Goal: Task Accomplishment & Management: Manage account settings

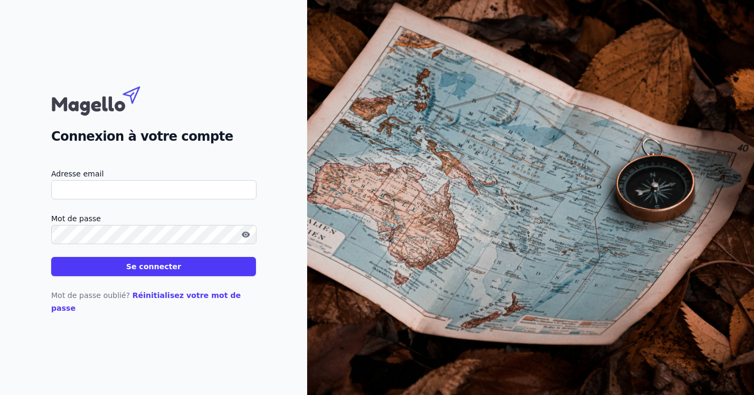
type input "[EMAIL_ADDRESS][DOMAIN_NAME]"
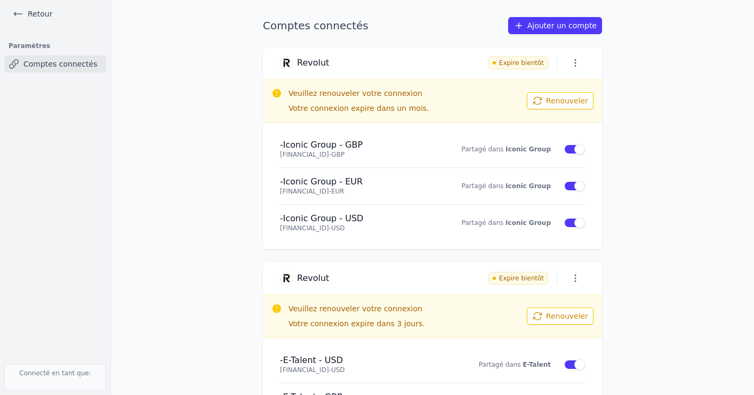
click at [562, 101] on button "Renouveler" at bounding box center [560, 100] width 67 height 17
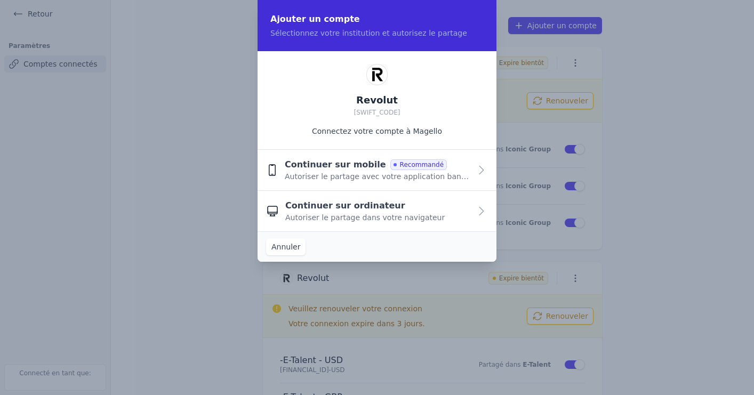
click at [428, 180] on span "Autoriser le partage avec votre application bancaire" at bounding box center [378, 176] width 186 height 11
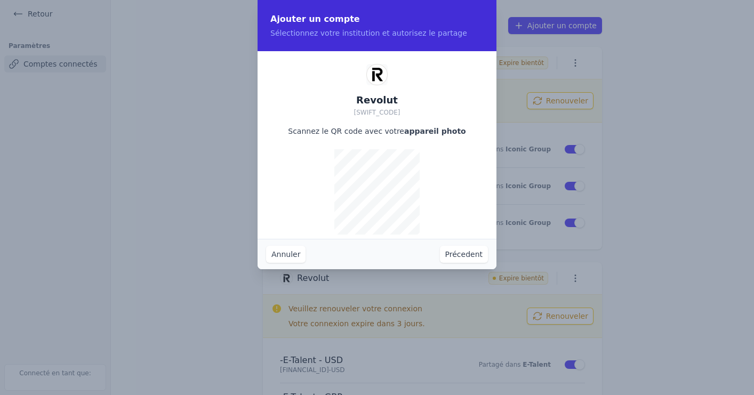
click at [469, 255] on button "Précedent" at bounding box center [464, 254] width 48 height 17
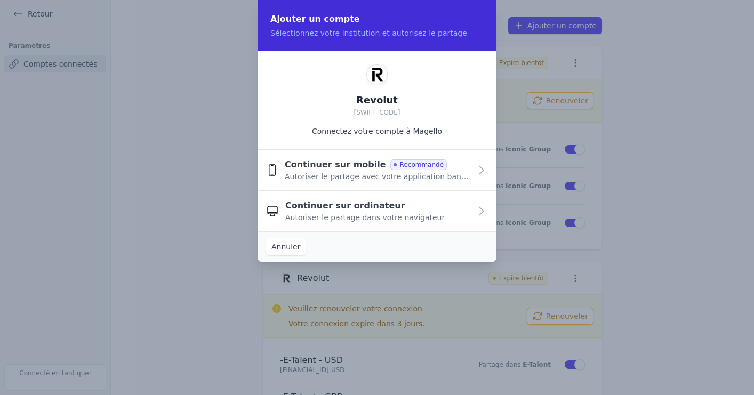
click at [287, 250] on button "Annuler" at bounding box center [285, 246] width 39 height 17
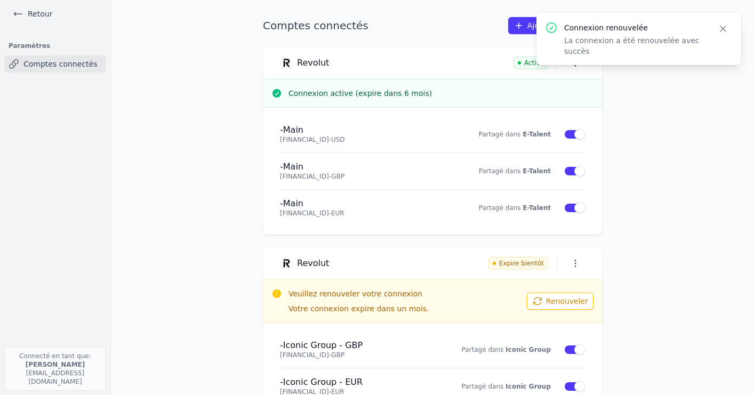
click at [721, 28] on icon "button" at bounding box center [723, 28] width 11 height 11
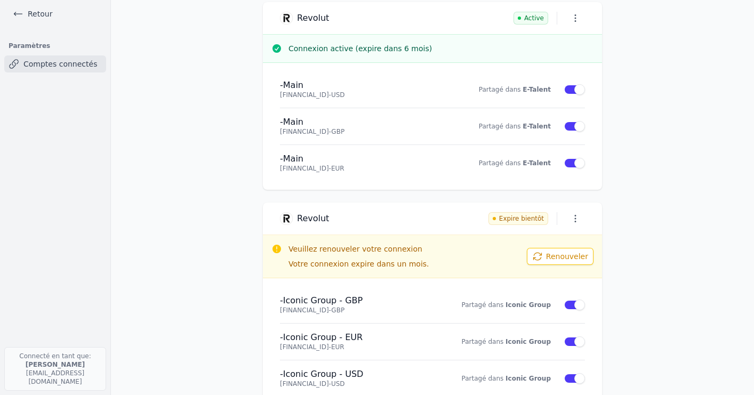
scroll to position [287, 0]
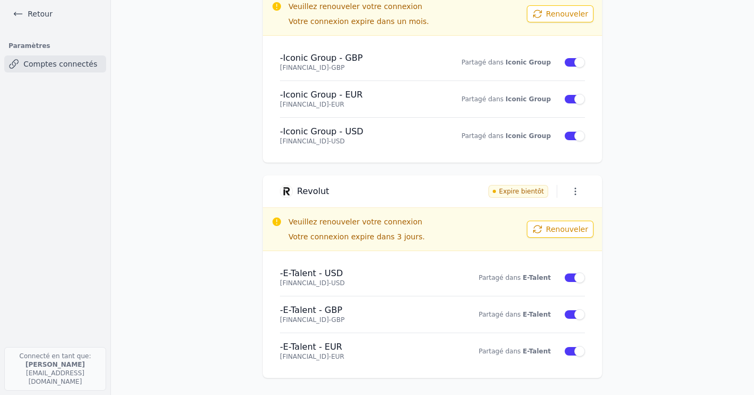
click at [554, 229] on button "Renouveler" at bounding box center [560, 229] width 67 height 17
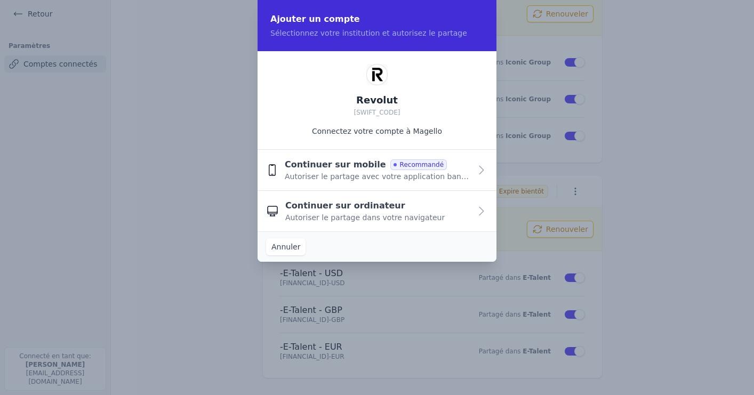
click at [356, 175] on span "Autoriser le partage avec votre application bancaire" at bounding box center [378, 176] width 186 height 11
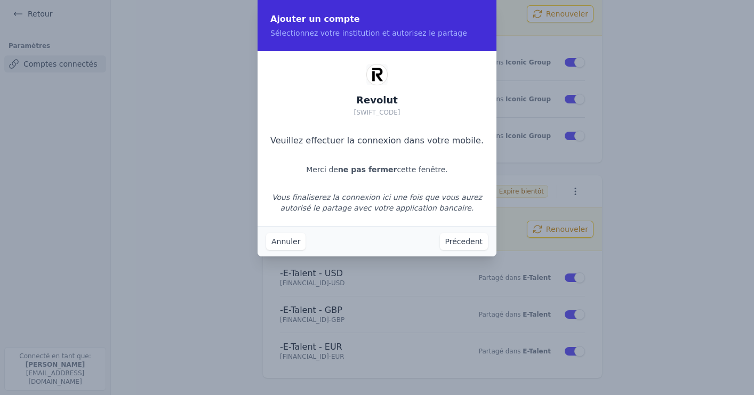
click at [293, 242] on button "Annuler" at bounding box center [285, 241] width 39 height 17
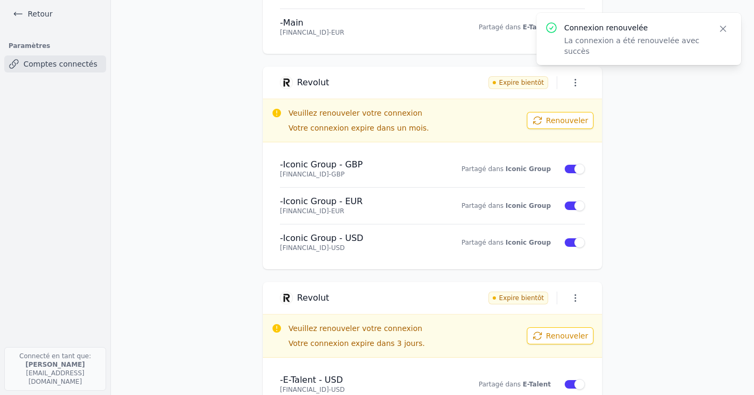
scroll to position [174, 0]
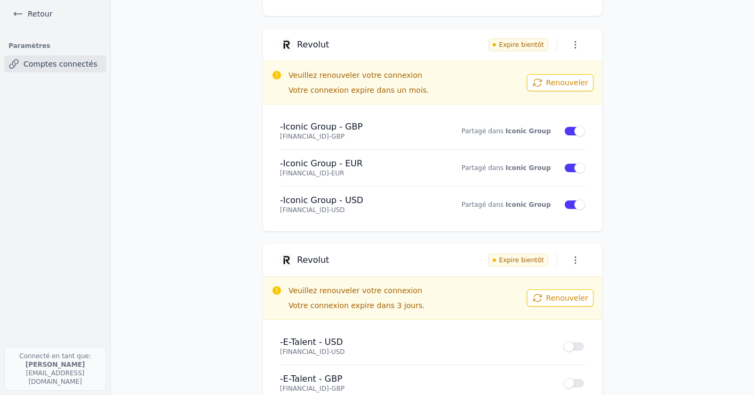
scroll to position [287, 0]
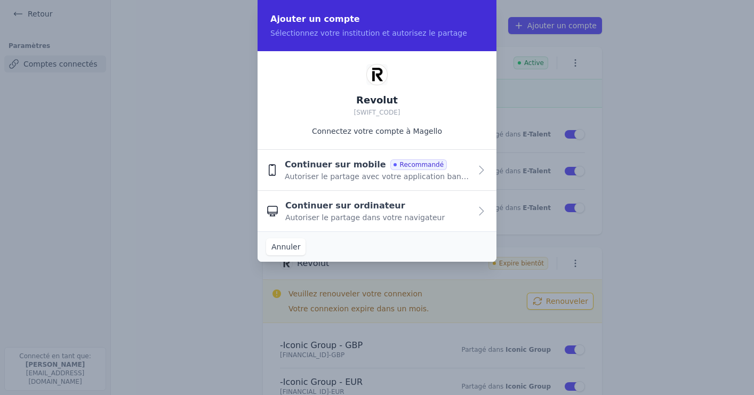
click at [284, 247] on button "Annuler" at bounding box center [285, 246] width 39 height 17
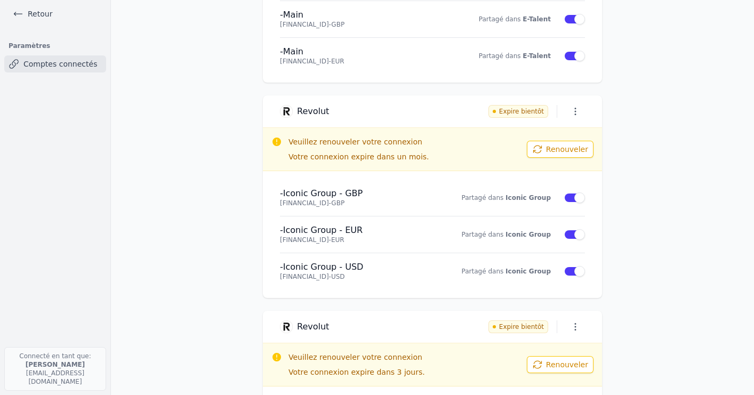
scroll to position [163, 0]
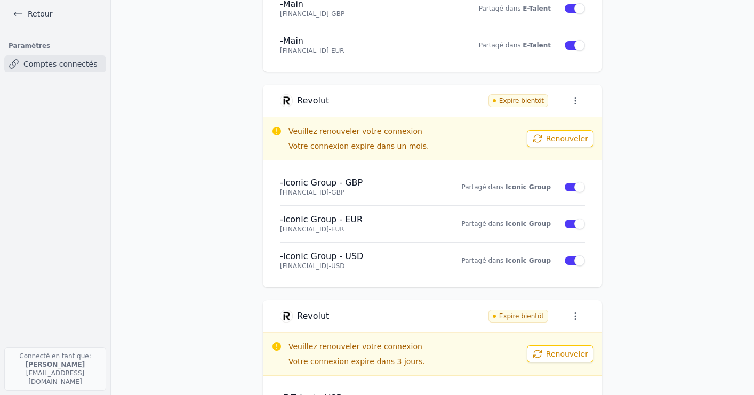
click at [574, 139] on button "Renouveler" at bounding box center [560, 138] width 67 height 17
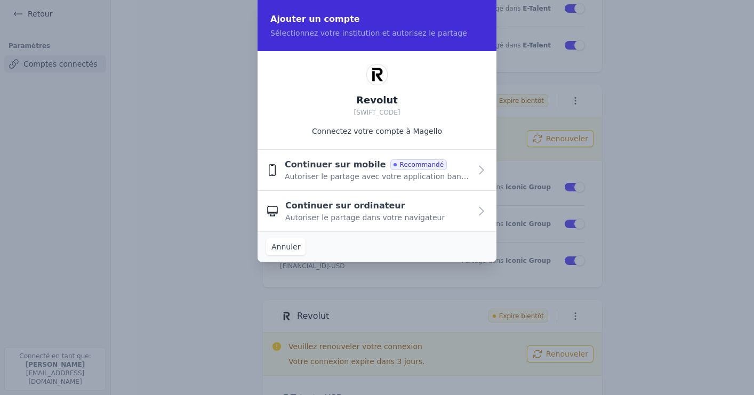
click at [300, 177] on span "Autoriser le partage avec votre application bancaire" at bounding box center [378, 176] width 186 height 11
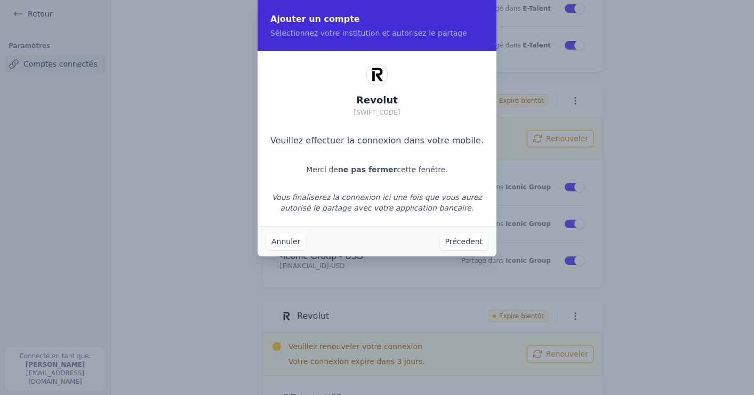
click at [461, 237] on button "Précedent" at bounding box center [464, 241] width 48 height 17
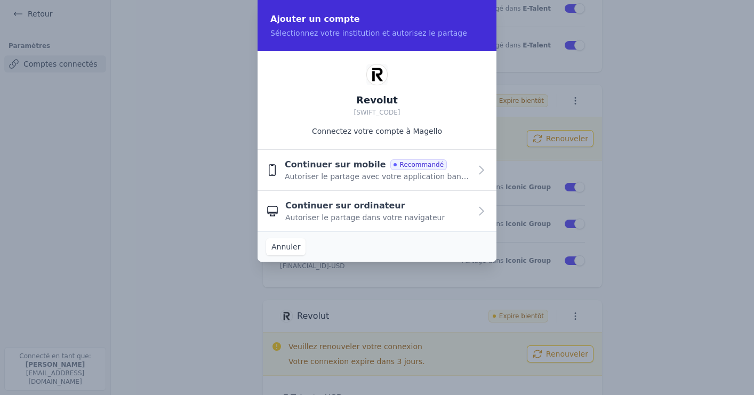
click at [295, 247] on button "Annuler" at bounding box center [285, 246] width 39 height 17
